Goal: Find specific page/section: Find specific page/section

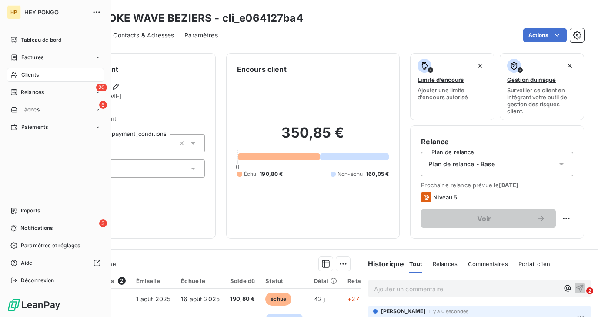
click at [29, 73] on span "Clients" at bounding box center [29, 75] width 17 height 8
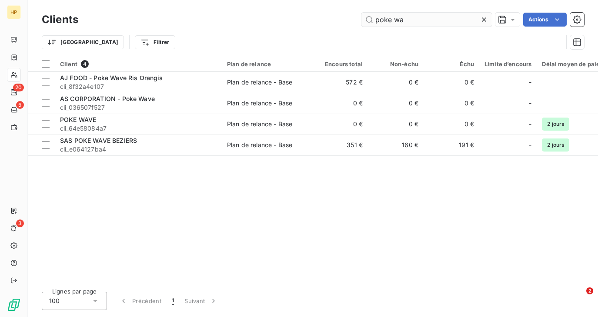
drag, startPoint x: 413, startPoint y: 23, endPoint x: 367, endPoint y: 16, distance: 46.6
click at [367, 16] on input "poke wa" at bounding box center [427, 20] width 131 height 14
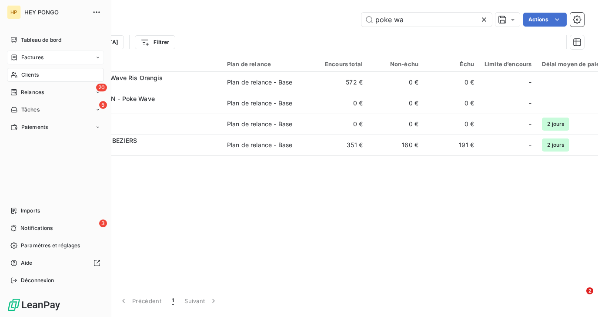
click at [19, 55] on div "Factures" at bounding box center [26, 58] width 33 height 8
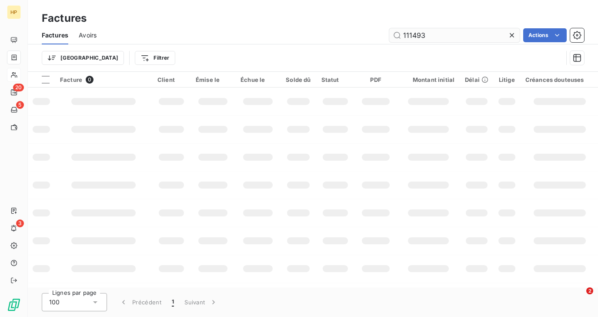
drag, startPoint x: 428, startPoint y: 33, endPoint x: 401, endPoint y: 34, distance: 26.6
click at [400, 33] on input "111493" at bounding box center [455, 35] width 131 height 14
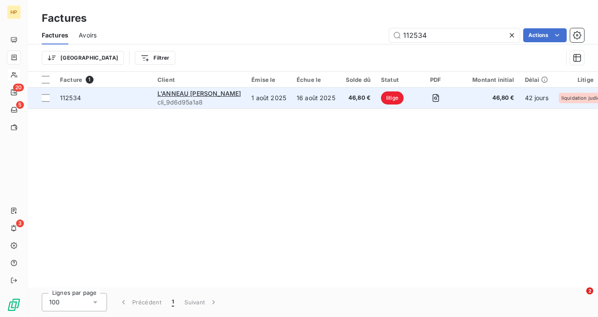
type input "112534"
click at [292, 99] on td "16 août 2025" at bounding box center [316, 97] width 49 height 21
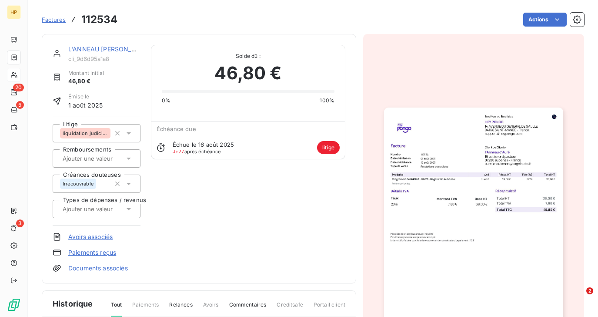
click at [97, 52] on link "L'ANNEAU [PERSON_NAME]" at bounding box center [110, 48] width 84 height 7
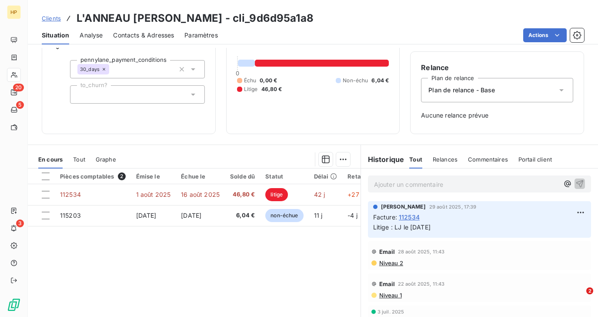
scroll to position [108, 0]
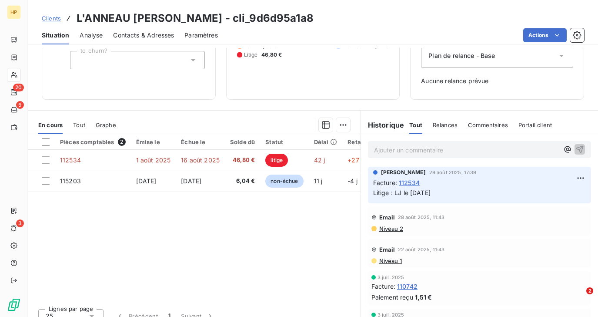
click at [379, 156] on div "Ajouter un commentaire ﻿" at bounding box center [479, 149] width 223 height 17
click at [377, 151] on p "Ajouter un commentaire ﻿" at bounding box center [466, 149] width 185 height 11
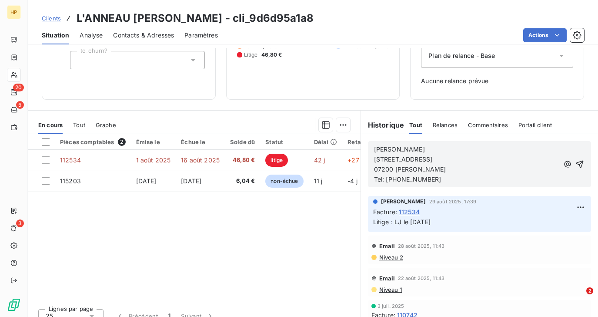
click at [375, 149] on span "[PERSON_NAME]" at bounding box center [399, 148] width 51 height 7
click at [580, 167] on icon "button" at bounding box center [580, 164] width 9 height 9
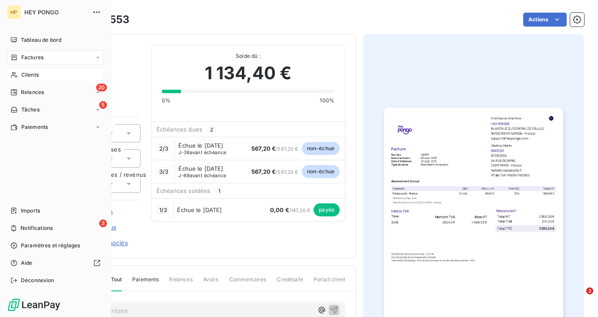
click at [24, 71] on span "Clients" at bounding box center [29, 75] width 17 height 8
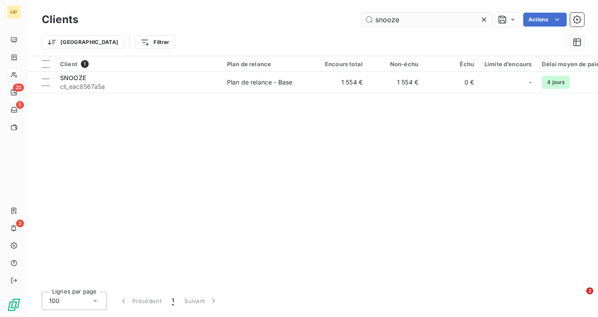
drag, startPoint x: 403, startPoint y: 20, endPoint x: 373, endPoint y: 19, distance: 30.1
click at [373, 19] on input "snooze" at bounding box center [427, 20] width 131 height 14
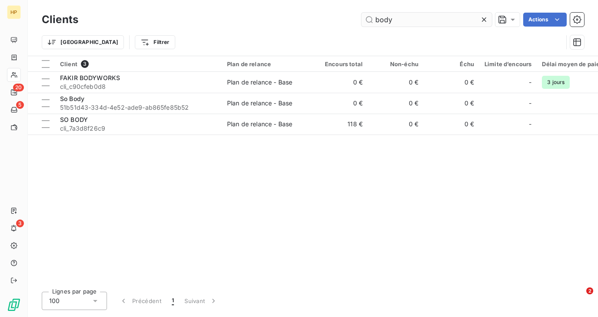
drag, startPoint x: 403, startPoint y: 22, endPoint x: 371, endPoint y: 17, distance: 32.1
click at [371, 17] on input "body" at bounding box center [427, 20] width 131 height 14
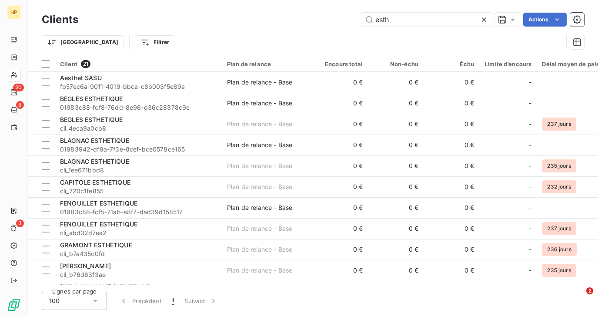
type input "poke wa"
